Goal: Register for event/course

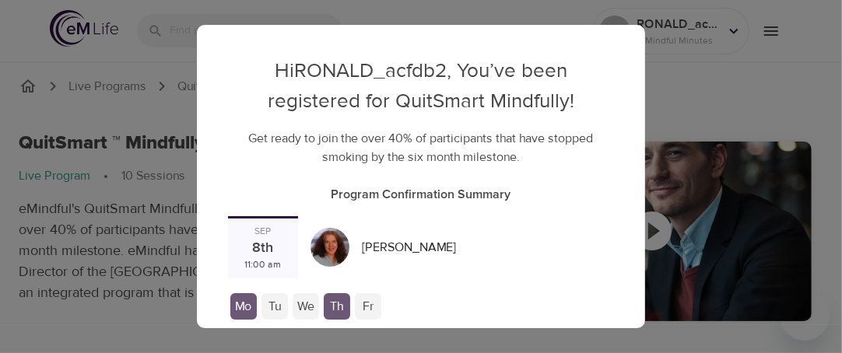
checkbox input "true"
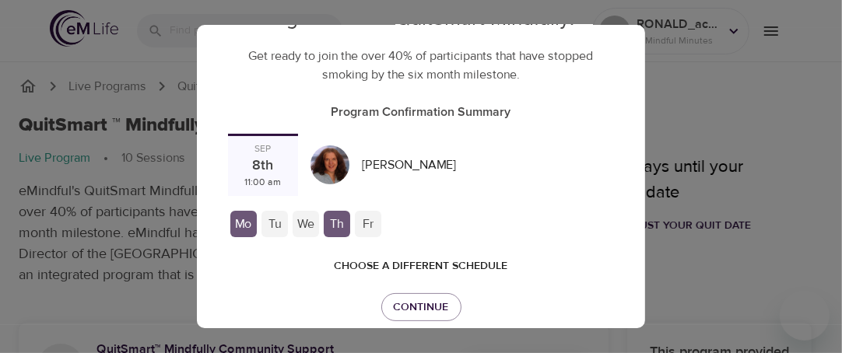
scroll to position [106, 0]
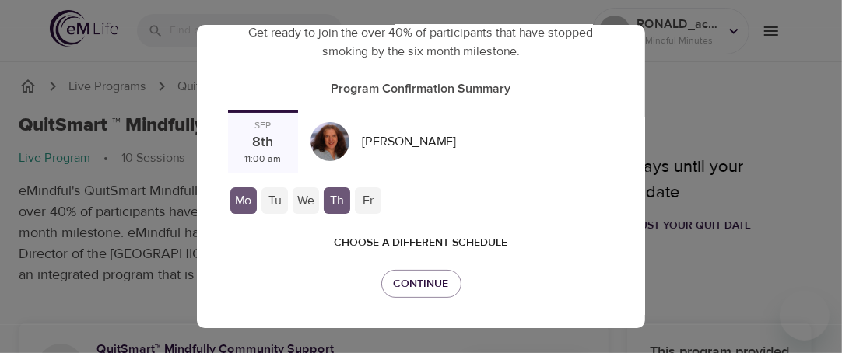
click at [413, 235] on span "Choose a different schedule" at bounding box center [420, 242] width 173 height 19
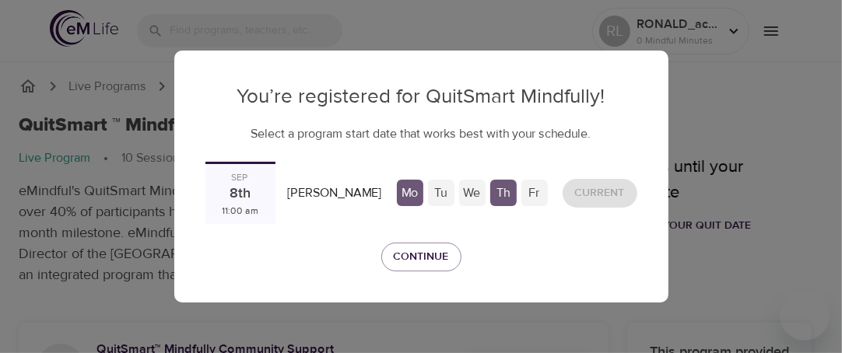
scroll to position [0, 0]
drag, startPoint x: 243, startPoint y: 180, endPoint x: 252, endPoint y: 174, distance: 10.6
click at [244, 180] on div "Sep" at bounding box center [240, 177] width 17 height 13
drag, startPoint x: 254, startPoint y: 173, endPoint x: 297, endPoint y: 166, distance: 44.1
click at [263, 173] on div "[DATE] 11:00 am" at bounding box center [240, 193] width 70 height 62
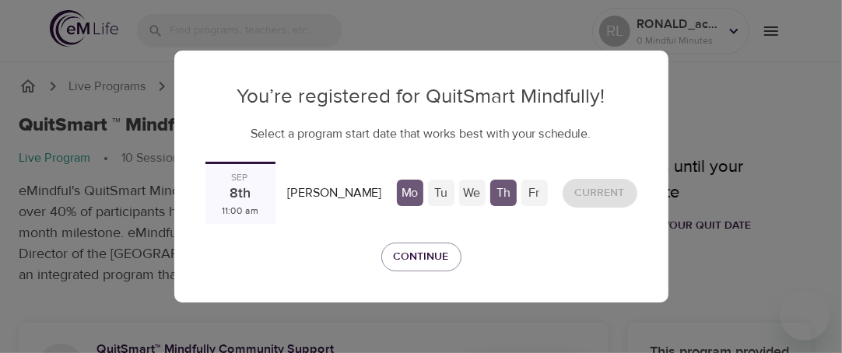
drag, startPoint x: 297, startPoint y: 166, endPoint x: 416, endPoint y: 173, distance: 119.2
click at [329, 160] on div "[DATE] 11:00 am [PERSON_NAME] Mo Tu We Th Fr Current" at bounding box center [421, 193] width 444 height 75
drag, startPoint x: 416, startPoint y: 173, endPoint x: 446, endPoint y: 176, distance: 29.6
click at [445, 177] on div "[DATE] 11:00 am [PERSON_NAME] Mo Tu We Th Fr Current" at bounding box center [421, 193] width 444 height 75
click at [486, 170] on div "[DATE] 11:00 am [PERSON_NAME] Mo Tu We Th Fr Current" at bounding box center [421, 193] width 444 height 75
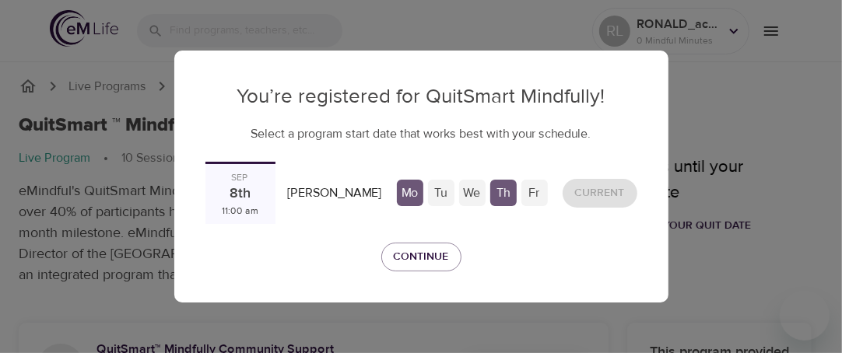
drag, startPoint x: 488, startPoint y: 170, endPoint x: 523, endPoint y: 173, distance: 35.1
click at [507, 175] on div "[DATE] 11:00 am [PERSON_NAME] Mo Tu We Th Fr Current" at bounding box center [421, 193] width 444 height 75
click at [534, 173] on div "Mo Tu We Th Fr" at bounding box center [472, 193] width 168 height 44
click at [597, 184] on div "Current" at bounding box center [599, 193] width 87 height 41
drag, startPoint x: 597, startPoint y: 184, endPoint x: 590, endPoint y: 191, distance: 9.9
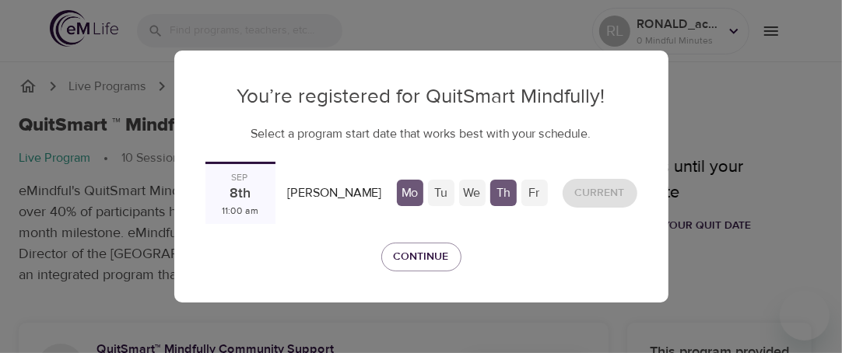
click at [597, 183] on div "Current" at bounding box center [599, 193] width 87 height 41
click at [411, 255] on span "Continue" at bounding box center [421, 256] width 55 height 19
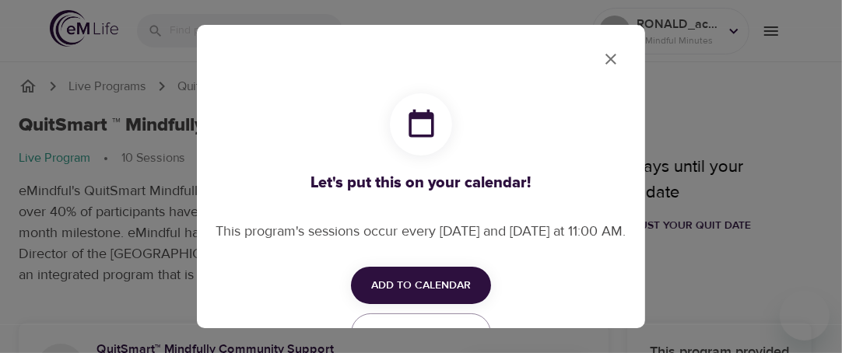
click at [404, 296] on span "Add to Calendar" at bounding box center [421, 285] width 100 height 19
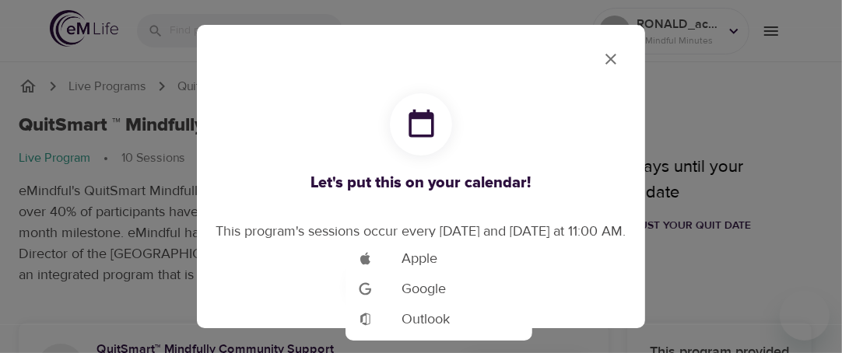
click at [431, 290] on span "Google" at bounding box center [423, 288] width 44 height 21
click at [596, 0] on div at bounding box center [421, 0] width 842 height 0
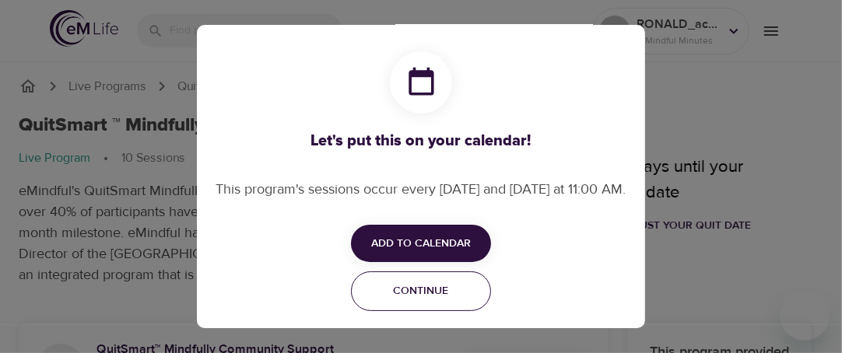
scroll to position [62, 0]
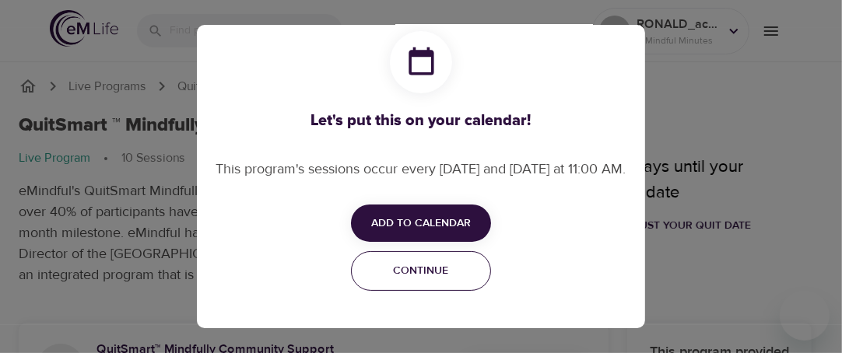
click at [417, 281] on span "Continue" at bounding box center [421, 270] width 120 height 19
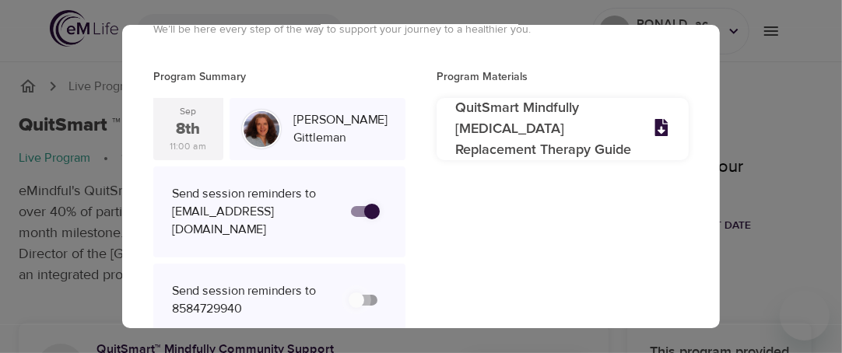
click at [362, 285] on input "secondary checkbox" at bounding box center [356, 300] width 89 height 30
checkbox input "false"
checkbox input "true"
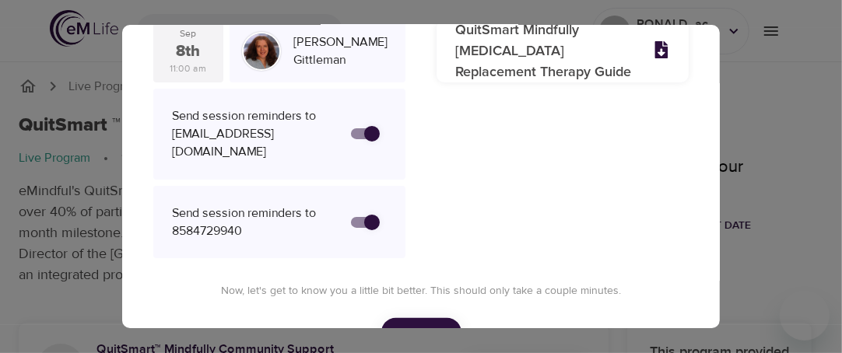
scroll to position [171, 0]
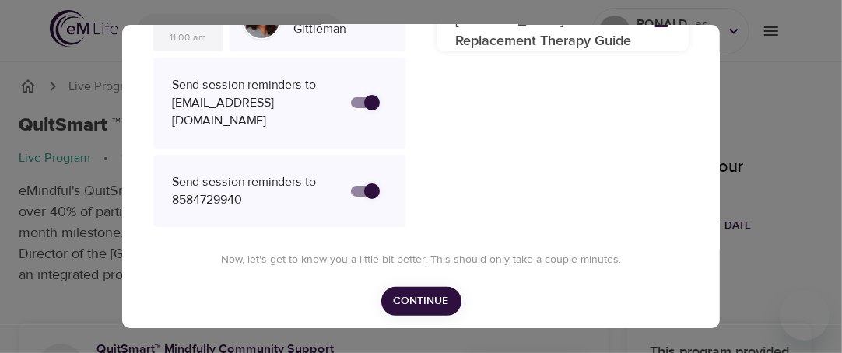
click at [417, 292] on span "Continue" at bounding box center [421, 301] width 55 height 19
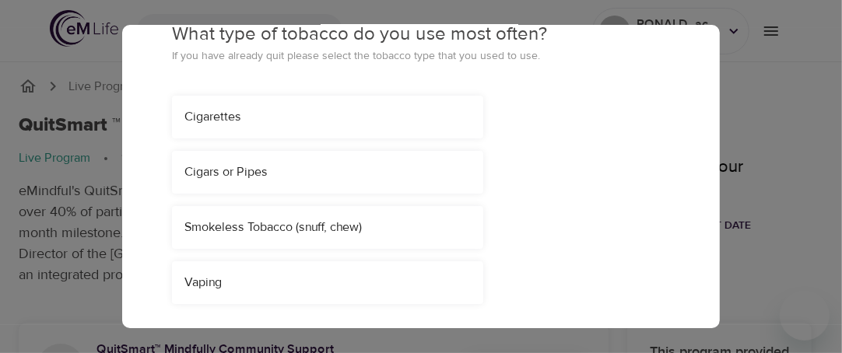
scroll to position [16, 0]
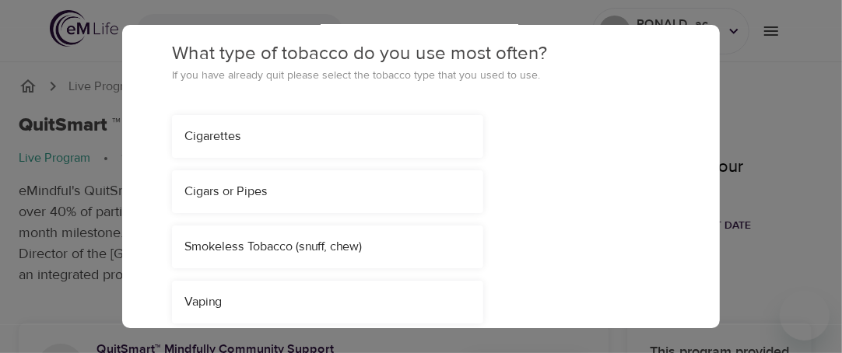
click at [214, 140] on div "Cigarettes" at bounding box center [327, 137] width 286 height 18
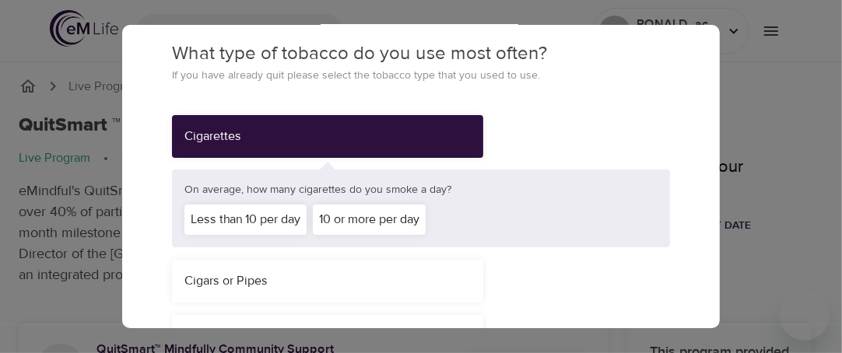
click at [361, 222] on div "10 or more per day" at bounding box center [369, 220] width 113 height 30
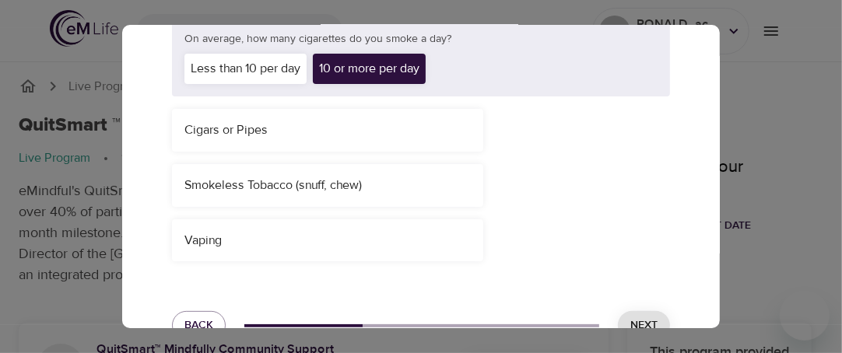
scroll to position [209, 0]
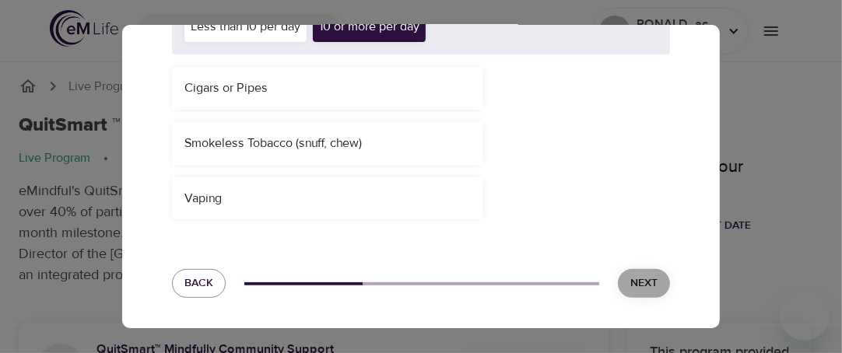
click at [630, 281] on span "Next" at bounding box center [643, 283] width 27 height 19
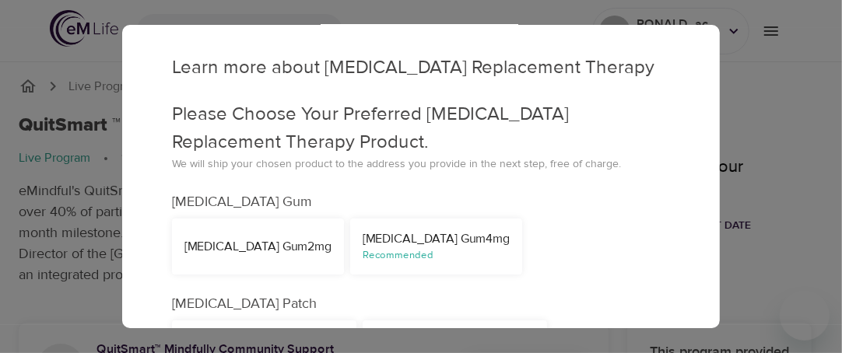
scroll to position [106, 0]
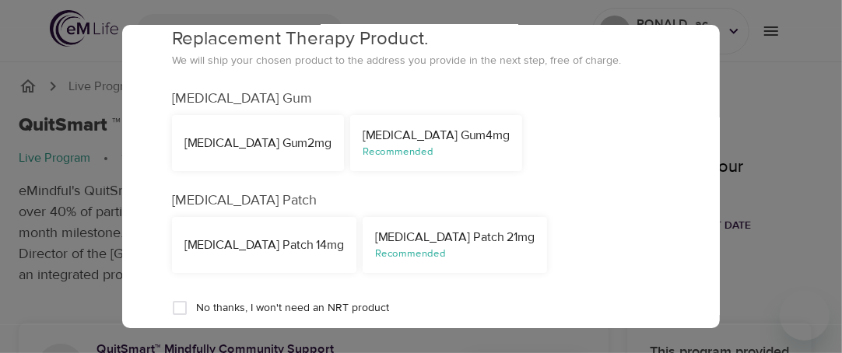
click at [405, 256] on div "Recommended" at bounding box center [454, 254] width 159 height 15
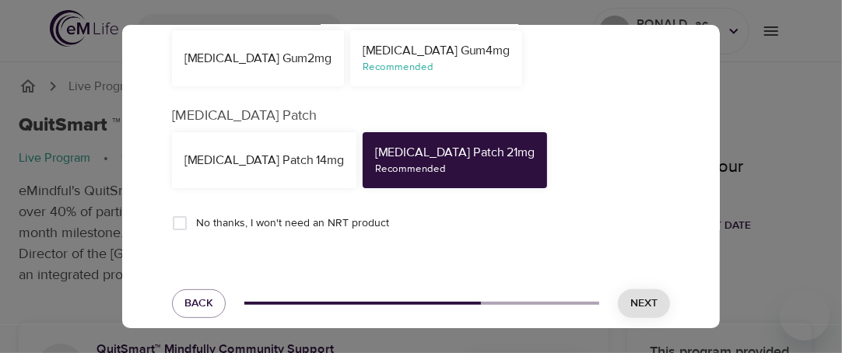
scroll to position [209, 0]
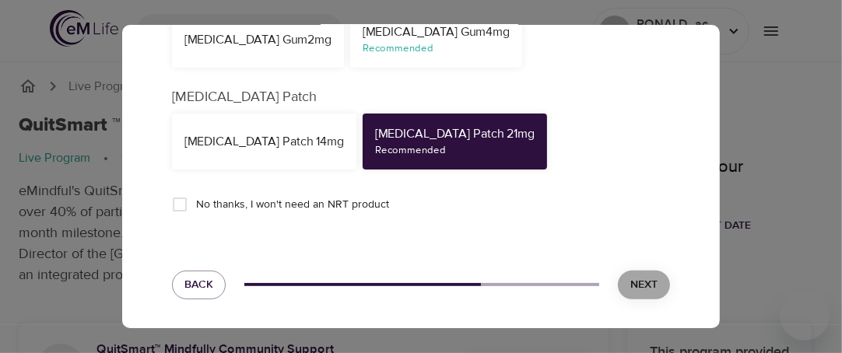
click at [639, 295] on span "Next" at bounding box center [643, 284] width 27 height 19
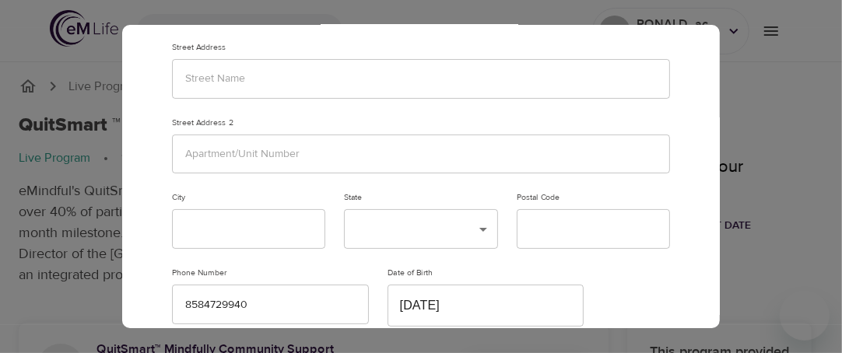
scroll to position [0, 0]
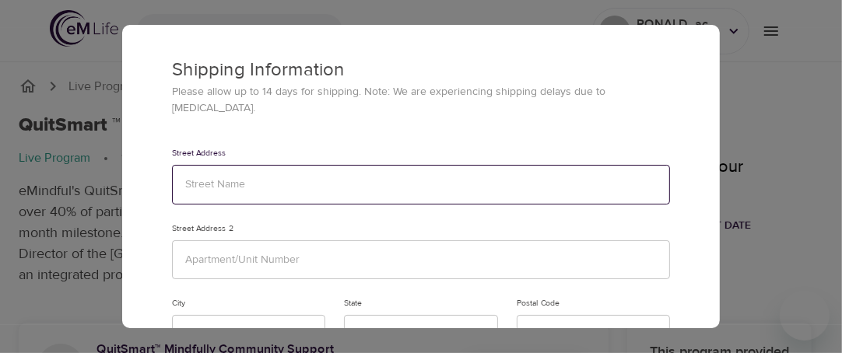
click at [198, 174] on input "text" at bounding box center [421, 185] width 498 height 40
type input "[STREET_ADDRESS][PERSON_NAME]"
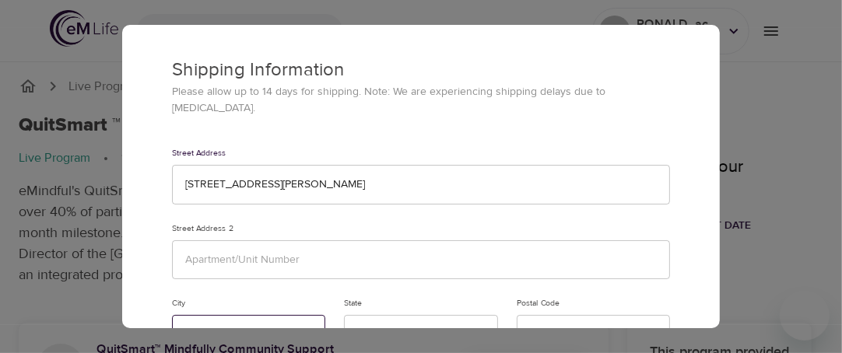
type input "[GEOGRAPHIC_DATA]"
type input "92127"
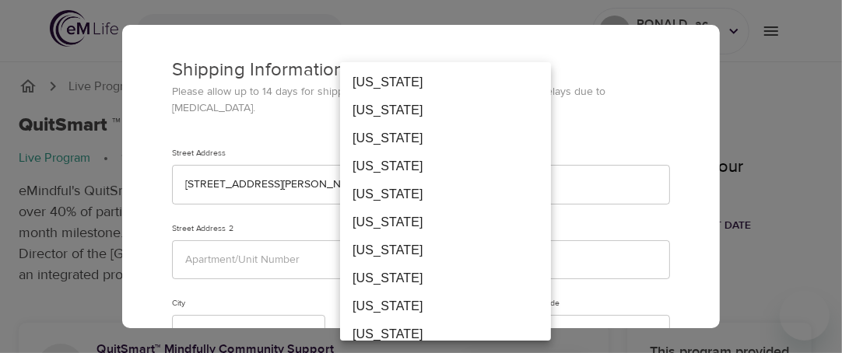
scroll to position [12, 0]
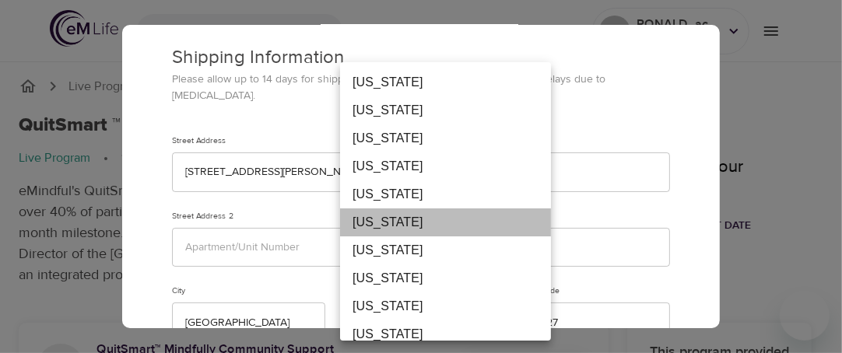
click at [388, 236] on li "[US_STATE]" at bounding box center [445, 222] width 211 height 28
type input "CA"
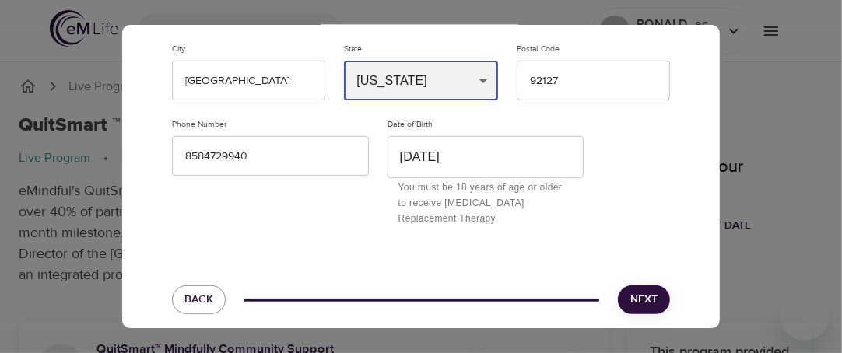
scroll to position [272, 0]
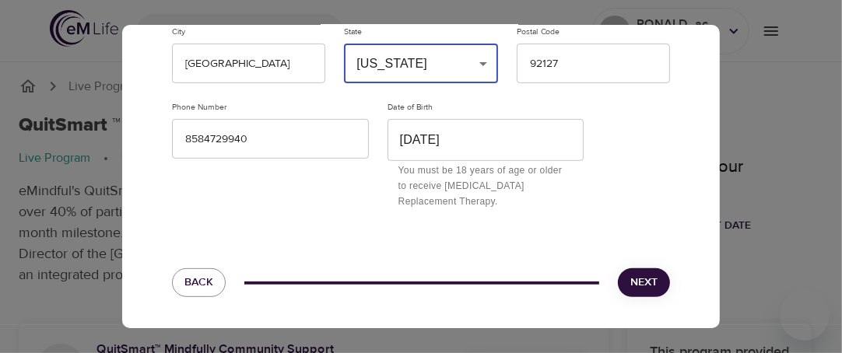
click at [634, 280] on span "Next" at bounding box center [643, 282] width 27 height 19
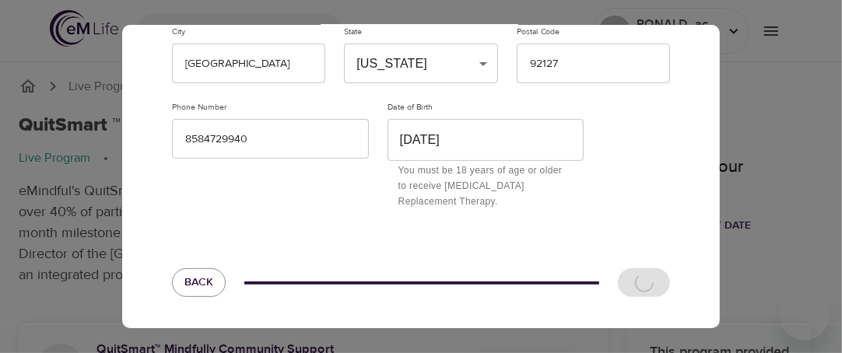
scroll to position [31, 0]
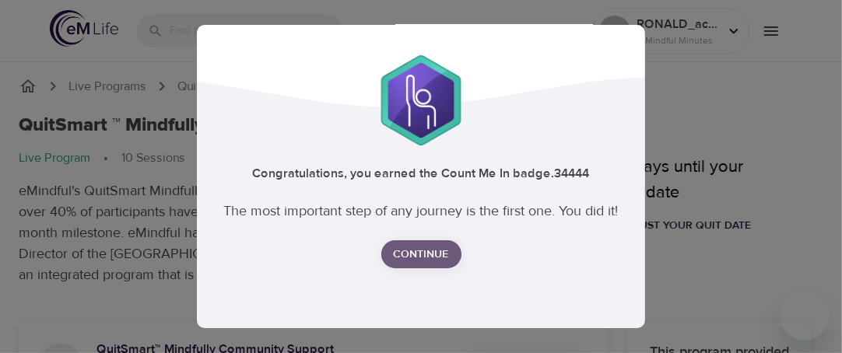
click at [422, 254] on span "Continue" at bounding box center [421, 254] width 55 height 19
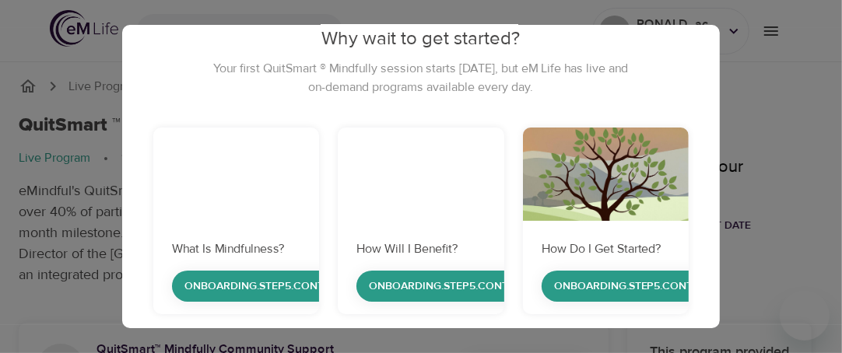
scroll to position [112, 0]
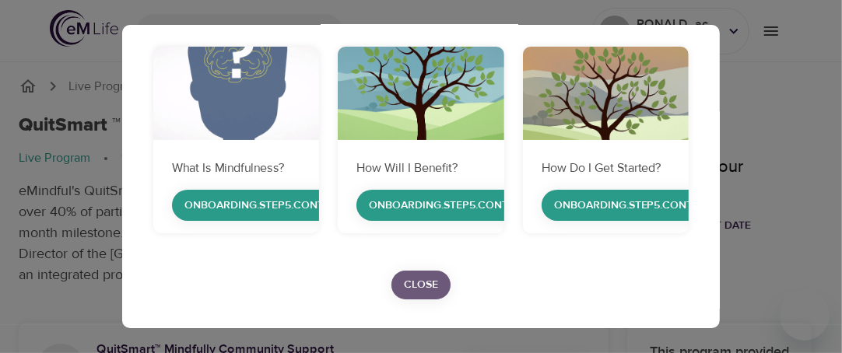
click at [414, 288] on span "Close" at bounding box center [421, 284] width 34 height 19
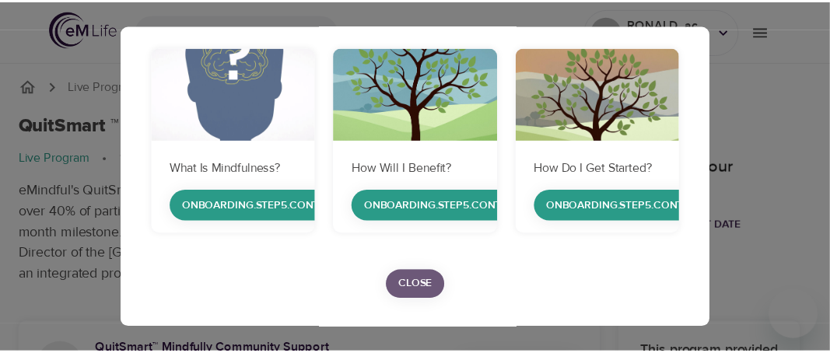
scroll to position [0, 0]
